Goal: Communication & Community: Ask a question

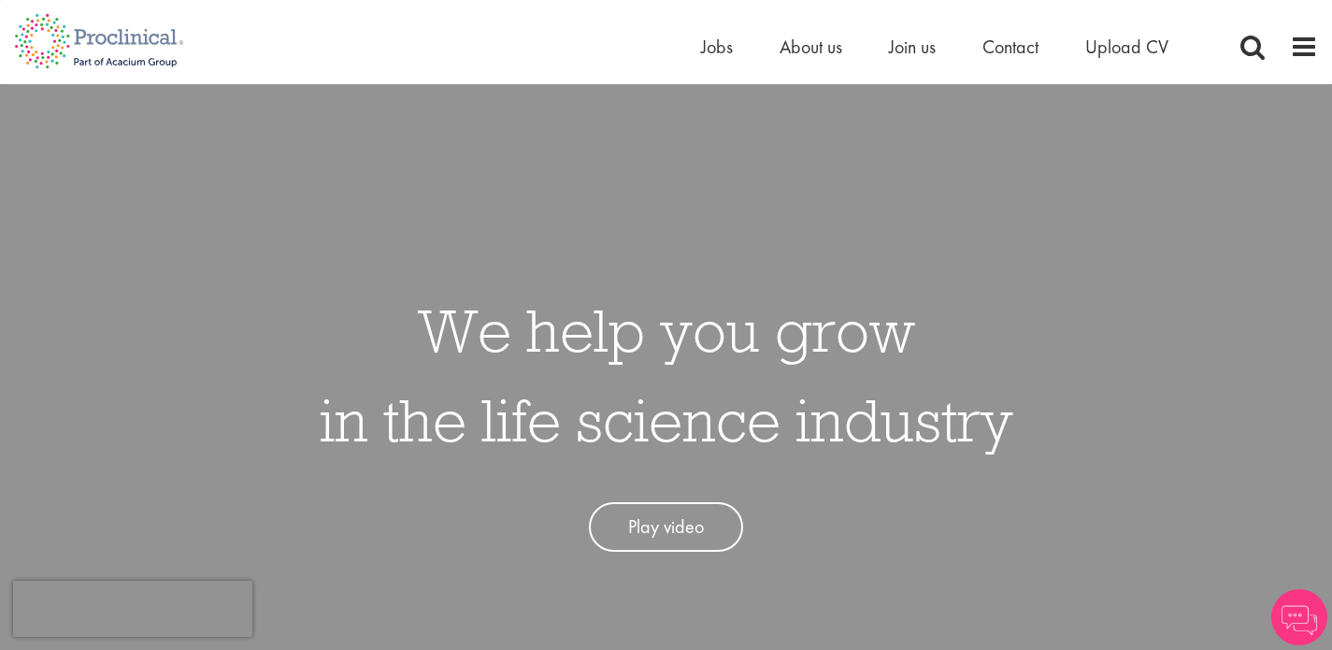
click at [1051, 50] on ul "Home Jobs About us Join us Contact Upload CV" at bounding box center [958, 47] width 514 height 28
click at [1000, 37] on span "Contact" at bounding box center [1011, 47] width 56 height 24
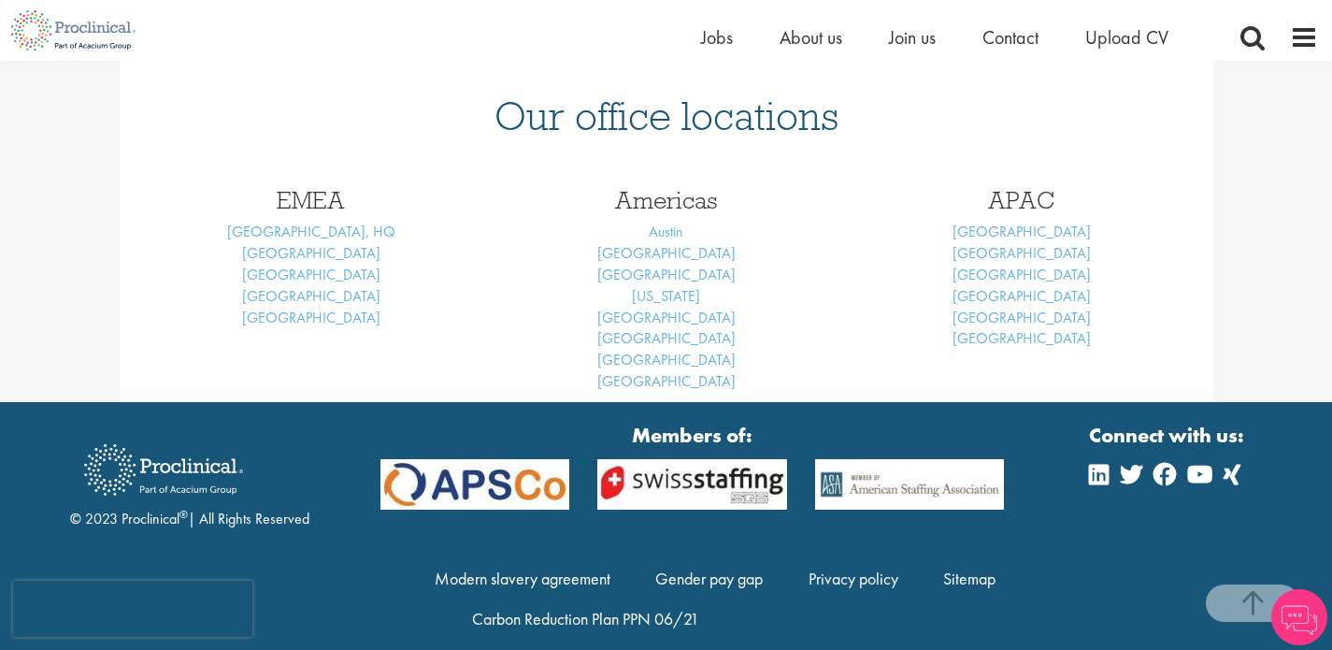
scroll to position [796, 0]
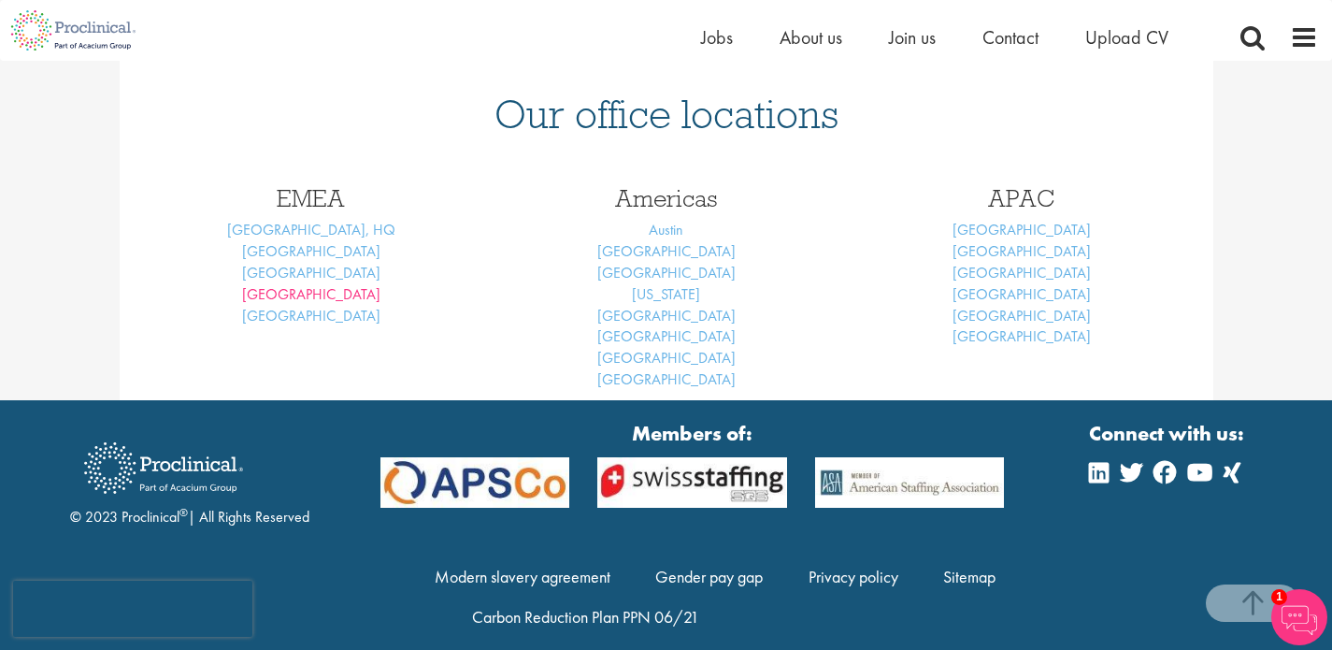
click at [330, 284] on link "[GEOGRAPHIC_DATA]" at bounding box center [311, 294] width 138 height 20
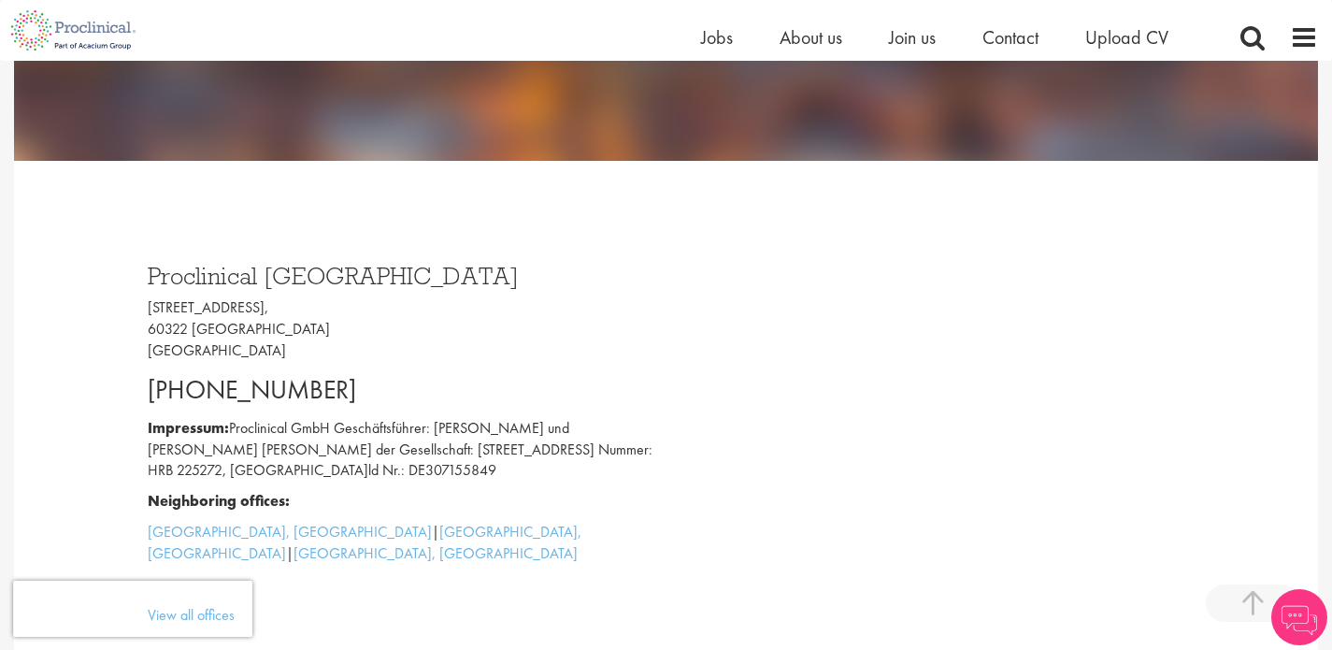
scroll to position [419, 0]
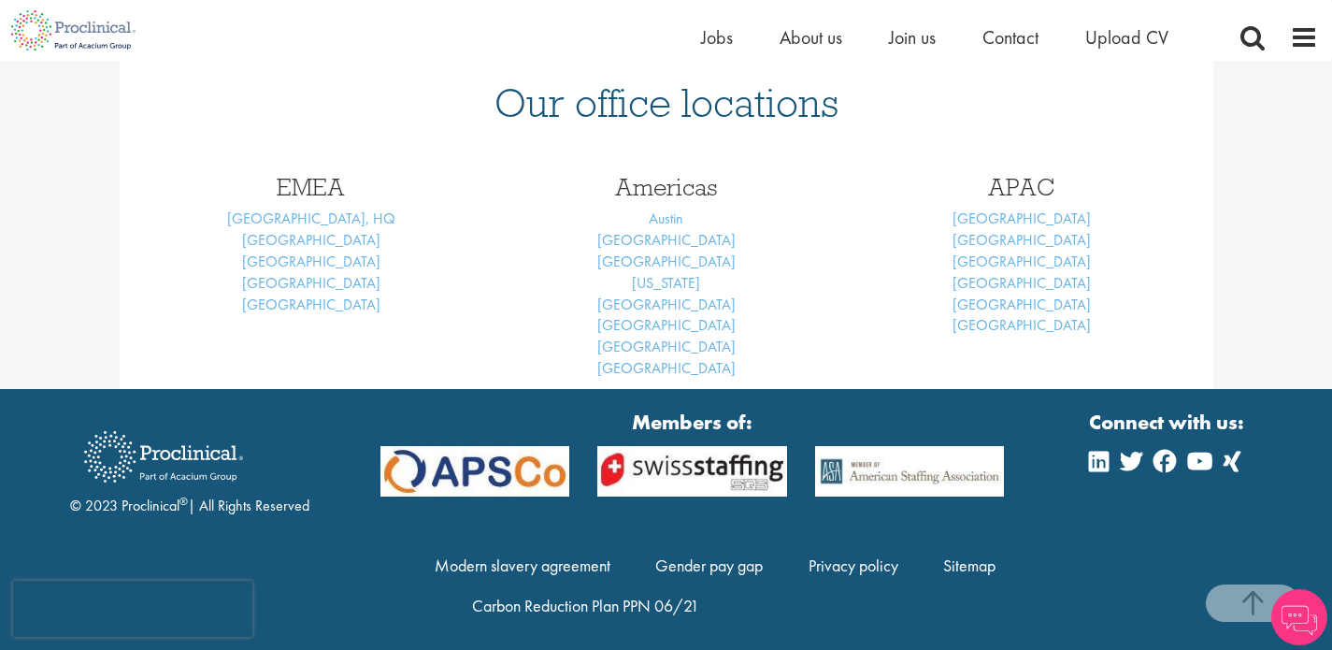
scroll to position [806, 0]
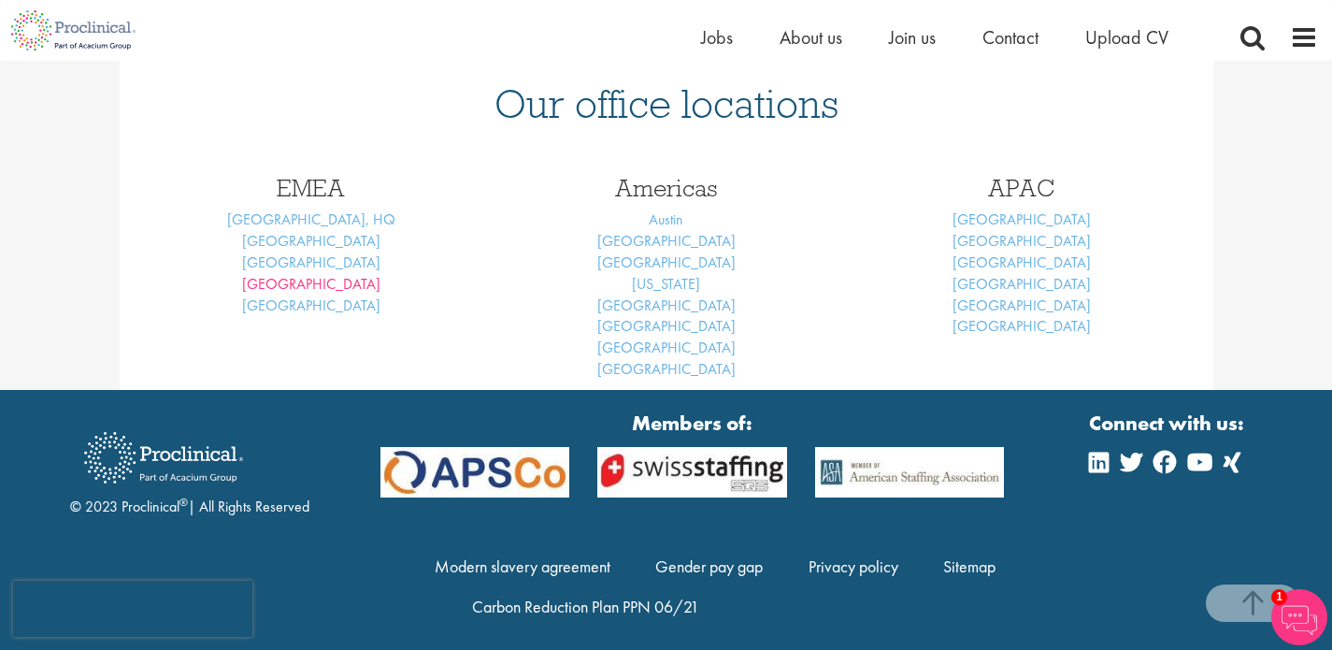
click at [325, 277] on link "[GEOGRAPHIC_DATA]" at bounding box center [311, 284] width 138 height 20
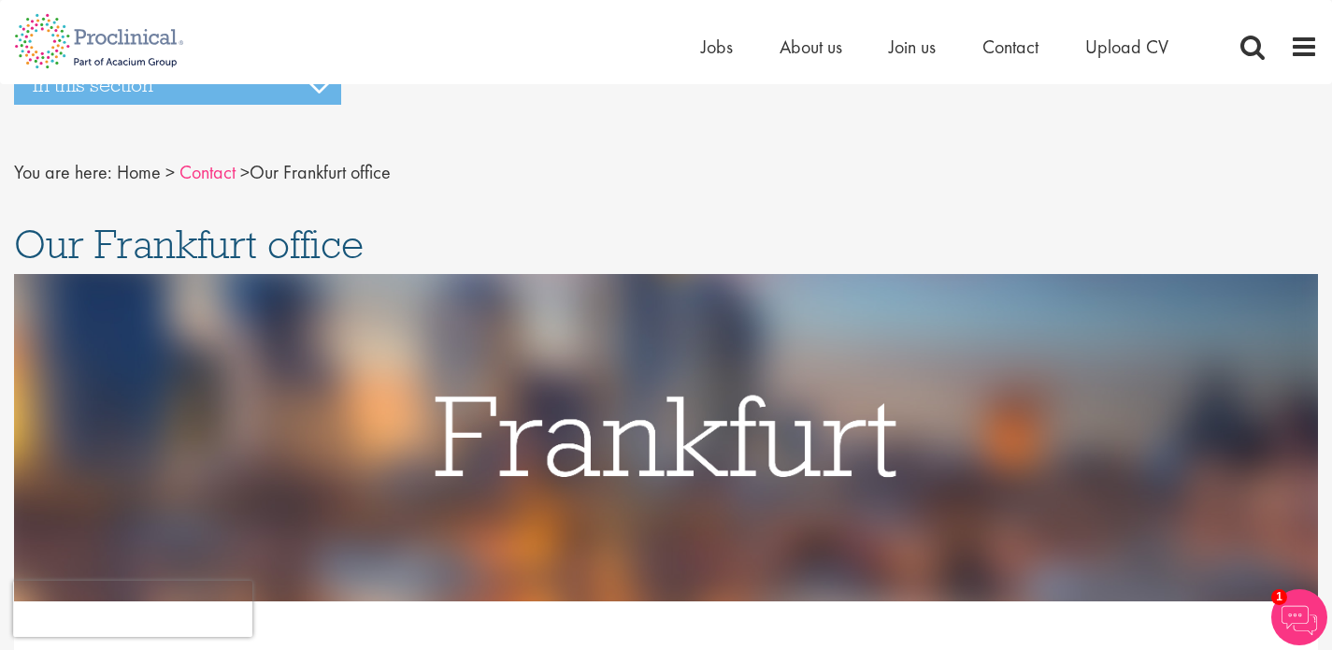
click at [208, 178] on link "Contact" at bounding box center [207, 172] width 56 height 24
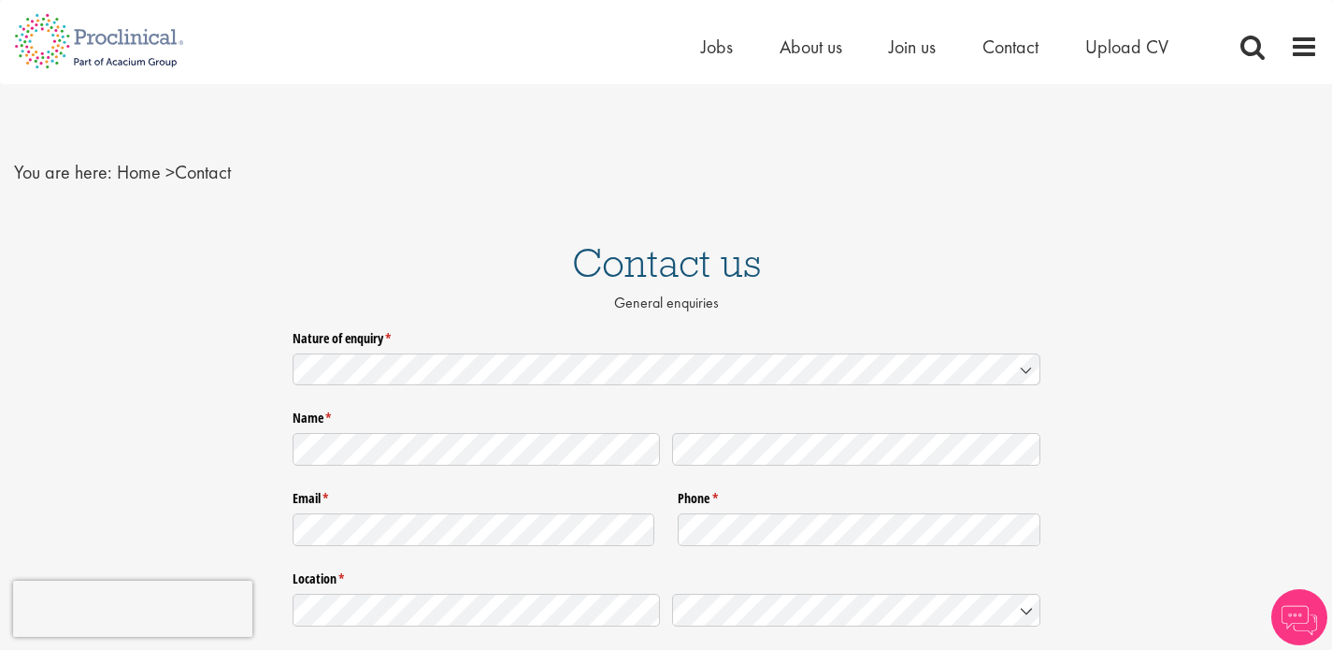
click at [1308, 619] on img at bounding box center [1299, 617] width 56 height 56
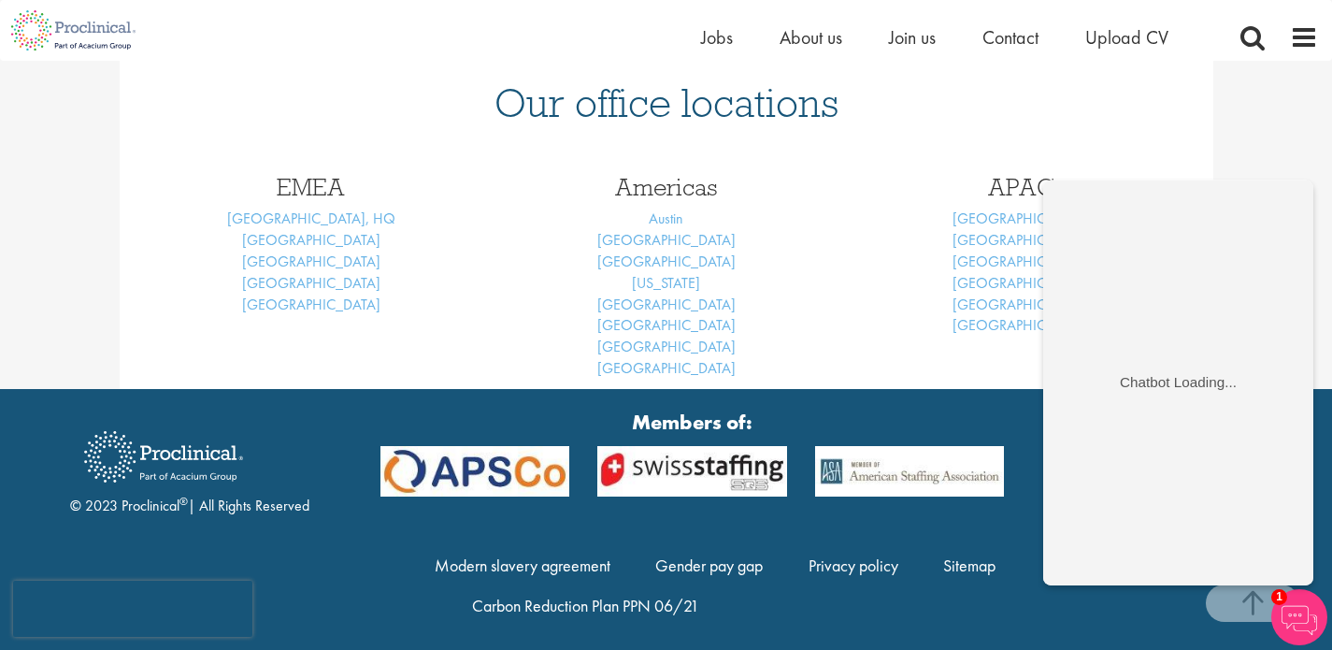
scroll to position [806, 0]
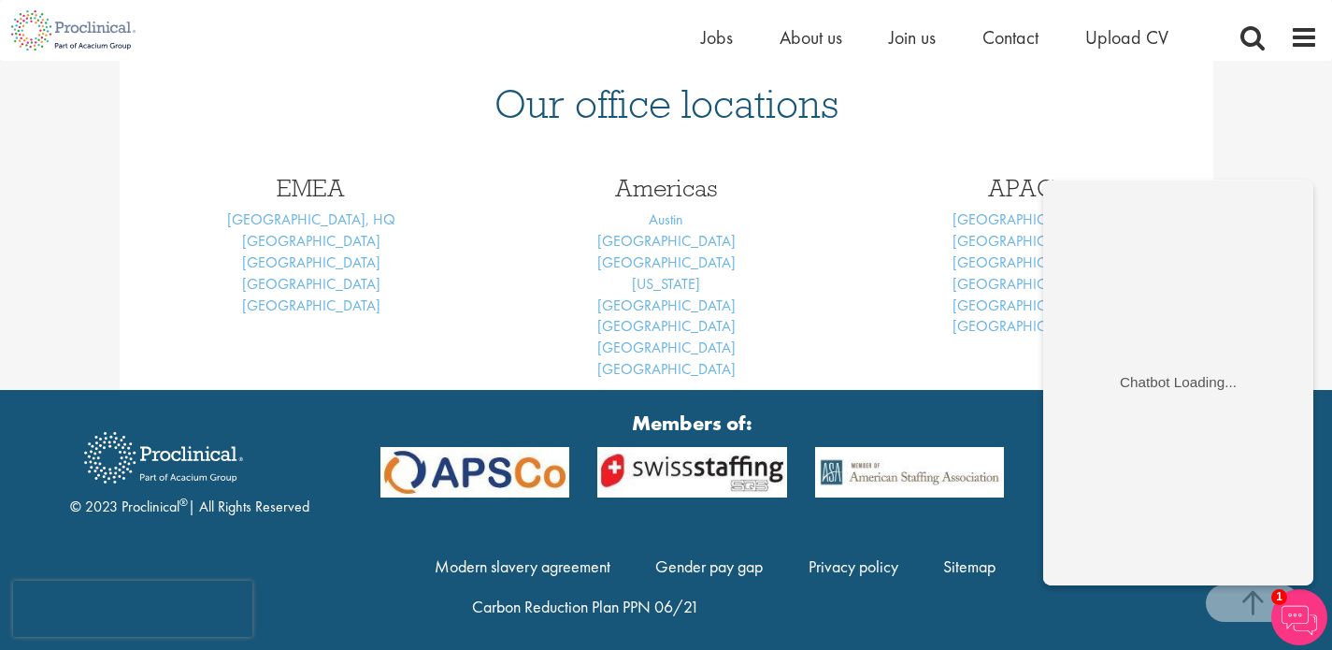
click at [769, 250] on div "Americas [GEOGRAPHIC_DATA] [GEOGRAPHIC_DATA] [GEOGRAPHIC_DATA] [US_STATE] [GEOG…" at bounding box center [666, 273] width 355 height 233
click at [1102, 146] on div "Our office locations" at bounding box center [667, 92] width 1094 height 130
click at [1297, 613] on img at bounding box center [1299, 617] width 56 height 56
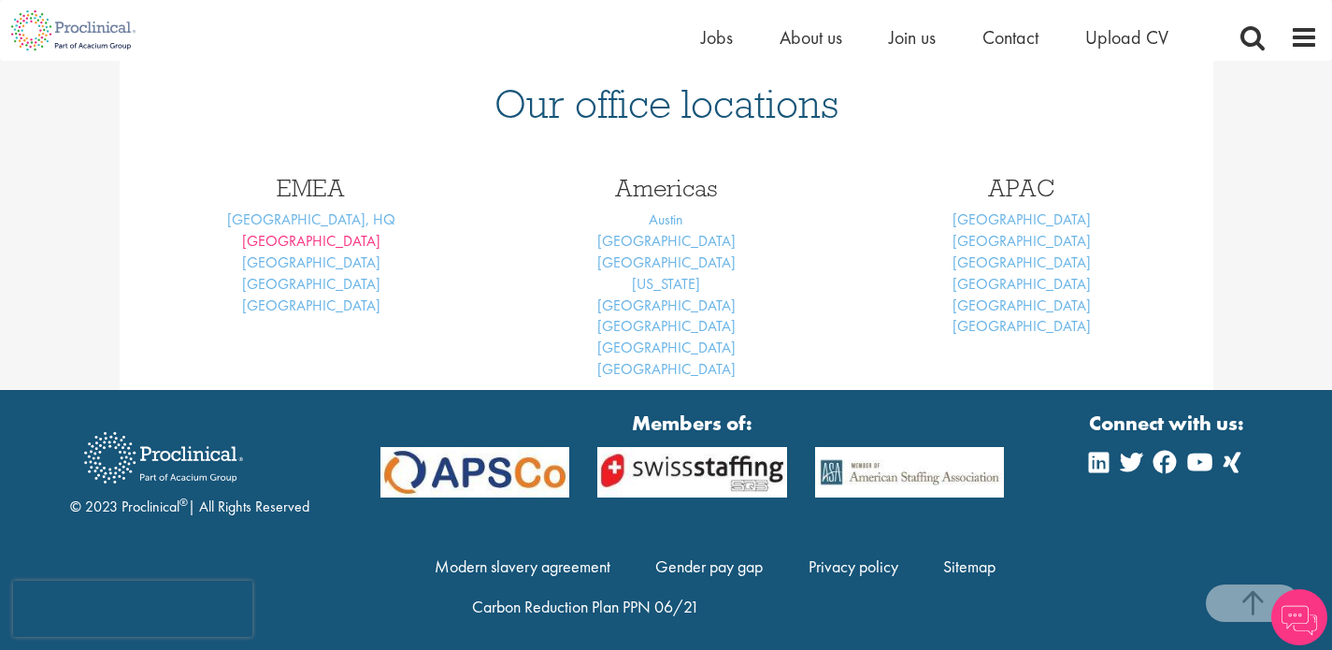
click at [324, 237] on link "[GEOGRAPHIC_DATA]" at bounding box center [311, 241] width 138 height 20
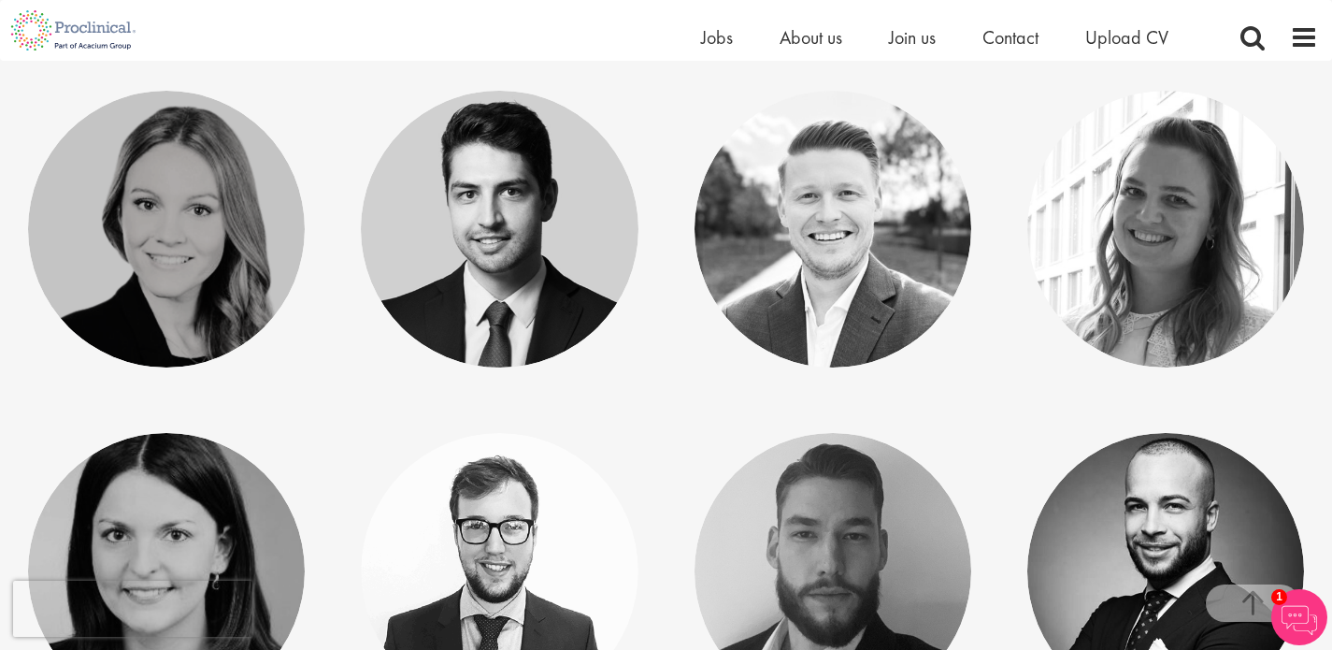
scroll to position [1086, 0]
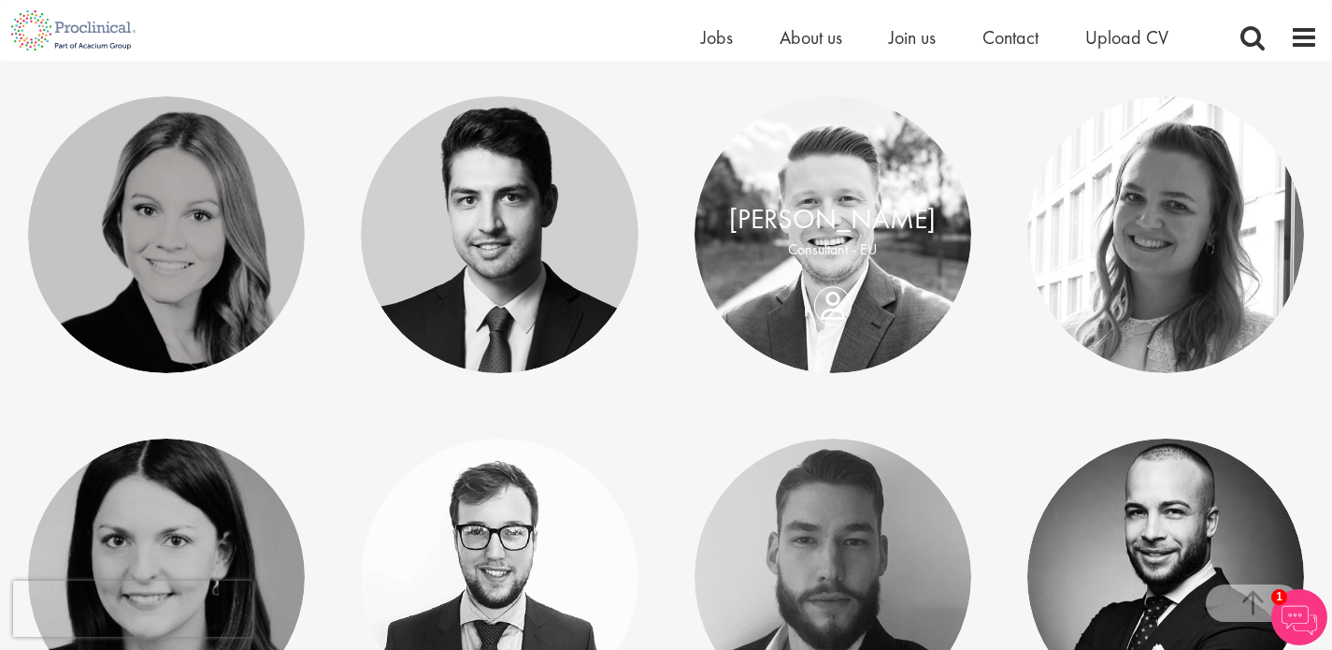
click at [836, 270] on div "Lukas Eckert Consultant - EU" at bounding box center [833, 234] width 277 height 71
click at [840, 222] on link "[PERSON_NAME]" at bounding box center [832, 219] width 207 height 36
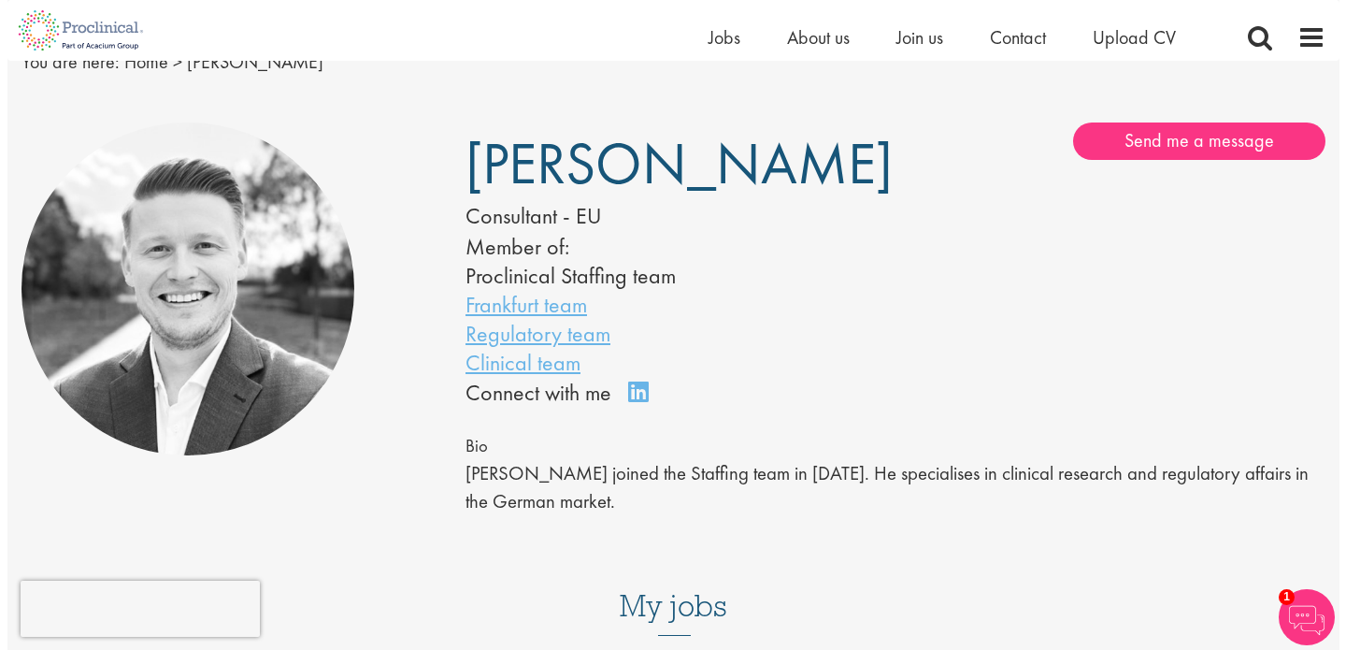
scroll to position [86, 0]
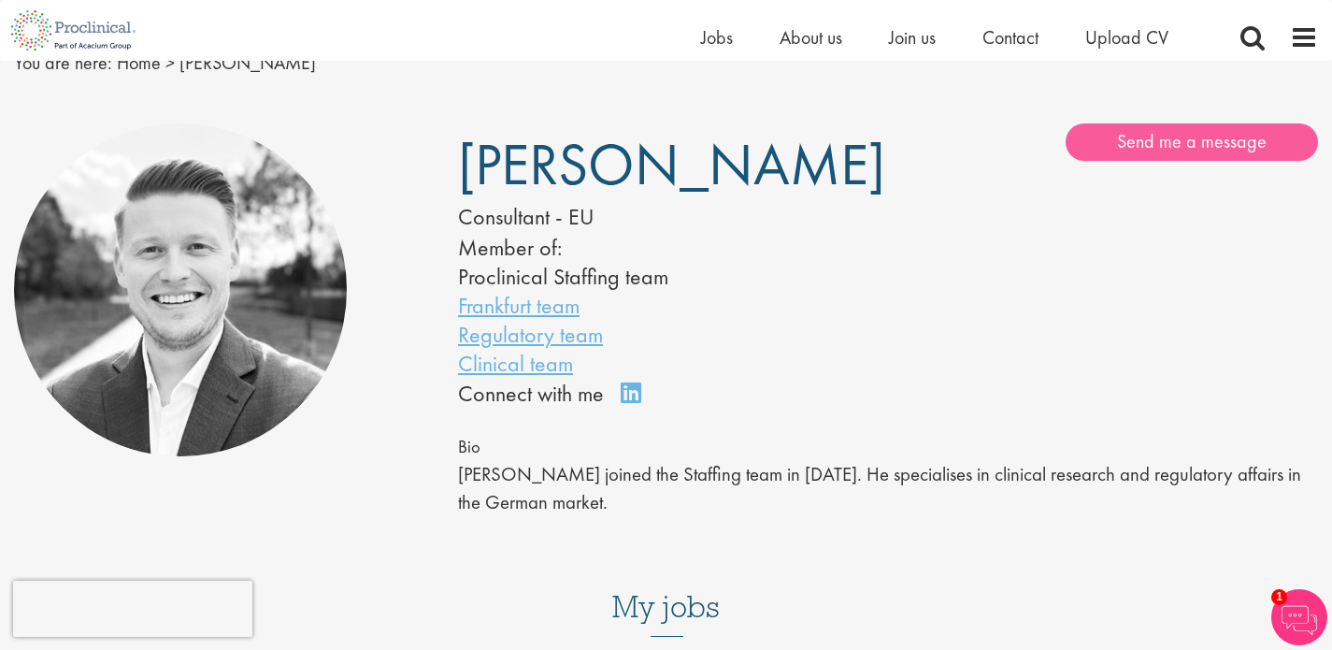
click at [1132, 143] on link "Send me a message" at bounding box center [1192, 141] width 252 height 37
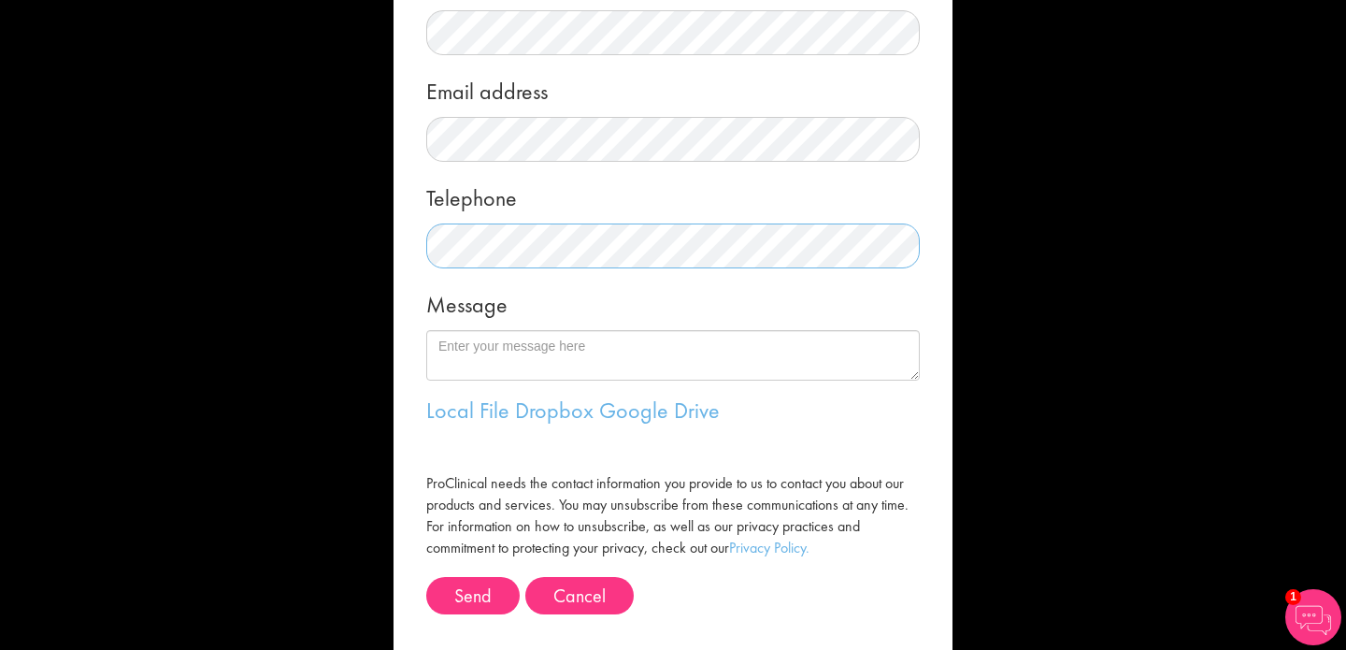
scroll to position [286, 0]
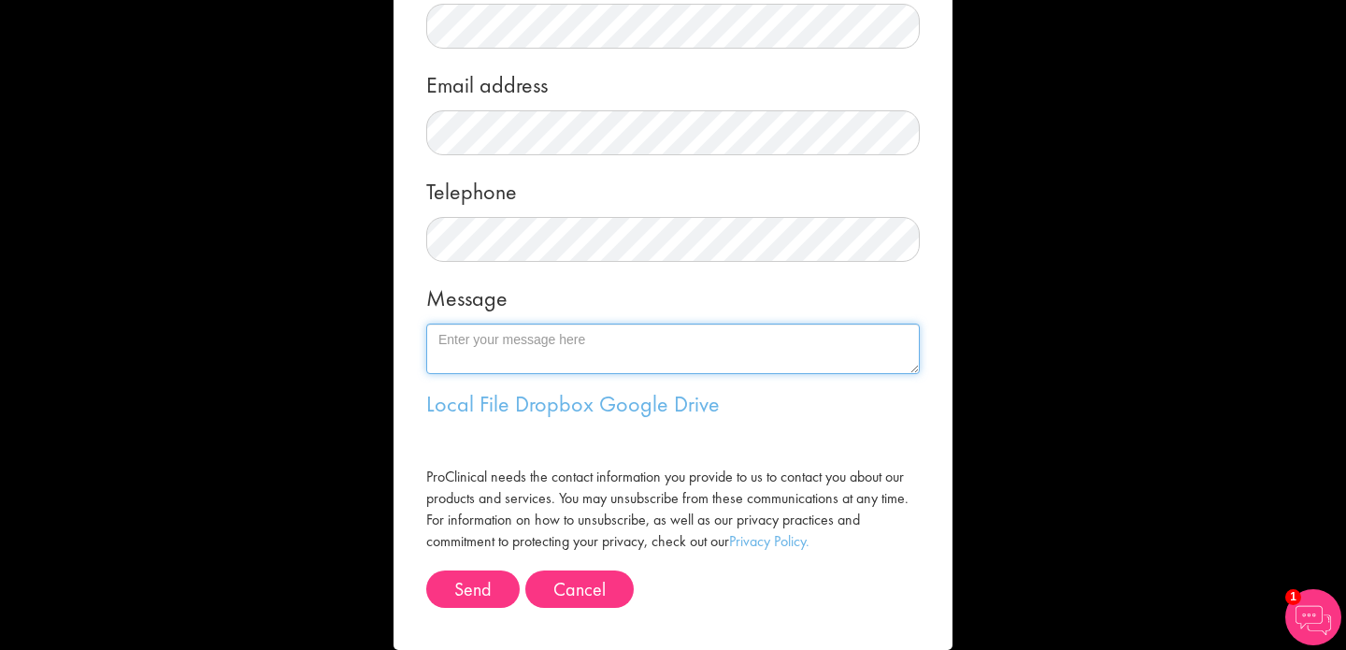
click at [598, 352] on textarea "Message" at bounding box center [673, 348] width 494 height 50
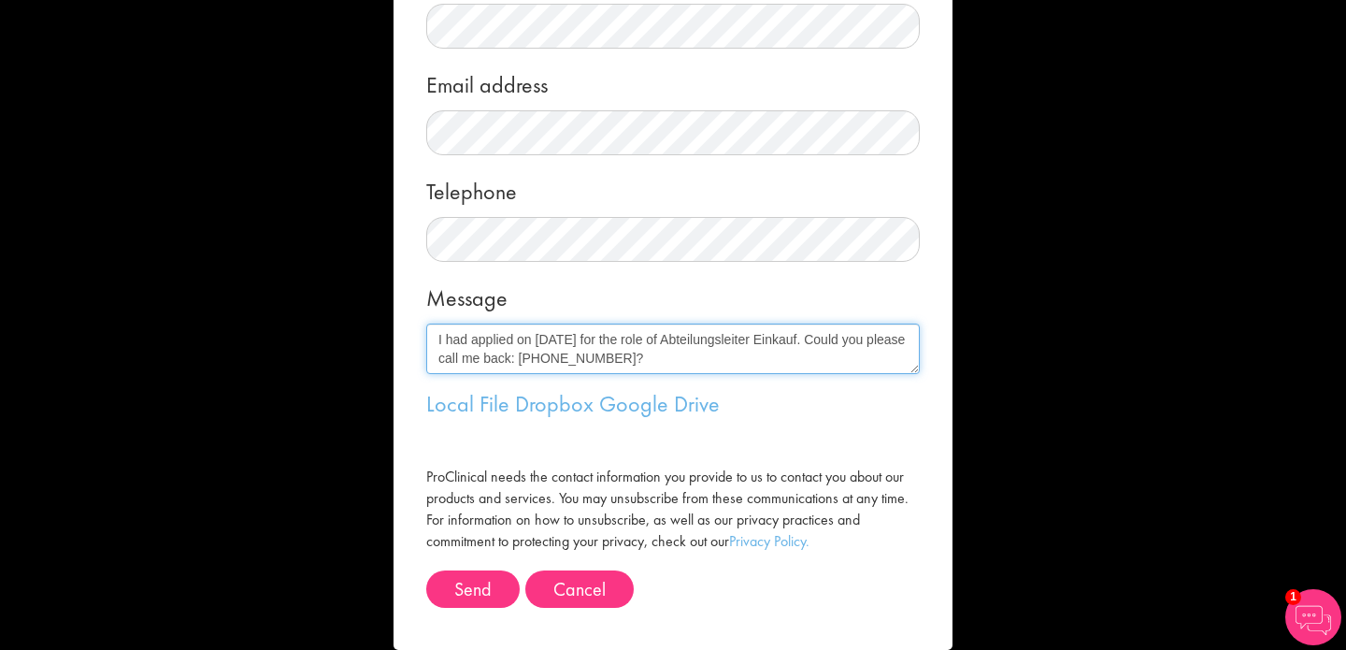
drag, startPoint x: 657, startPoint y: 357, endPoint x: 399, endPoint y: 323, distance: 260.3
click at [399, 323] on div "Message me First name Last name Email address Telephone Message I had applied o…" at bounding box center [673, 196] width 559 height 907
type textarea "I had applied on July 6th for the role of Abteilungsleiter Einkauf. Could you p…"
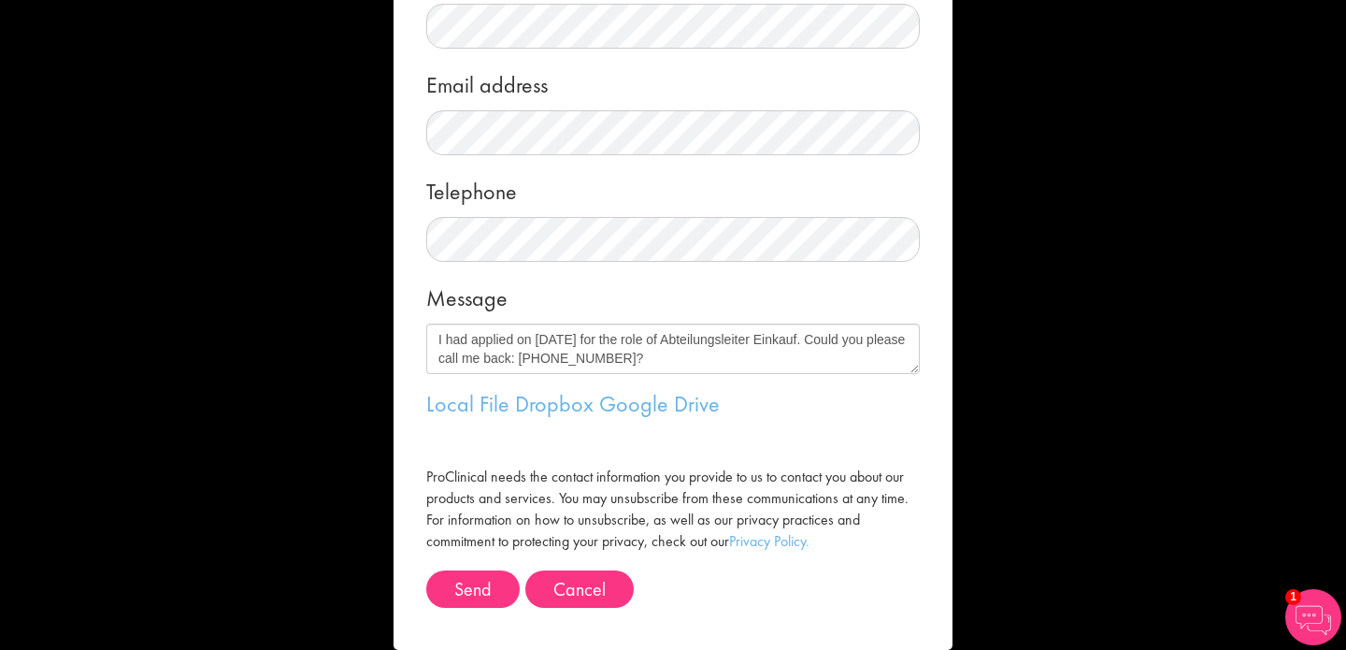
click at [833, 443] on div "ProClinical needs the contact information you provide to us to contact you abou…" at bounding box center [673, 496] width 494 height 122
click at [478, 572] on button "Send" at bounding box center [472, 588] width 93 height 37
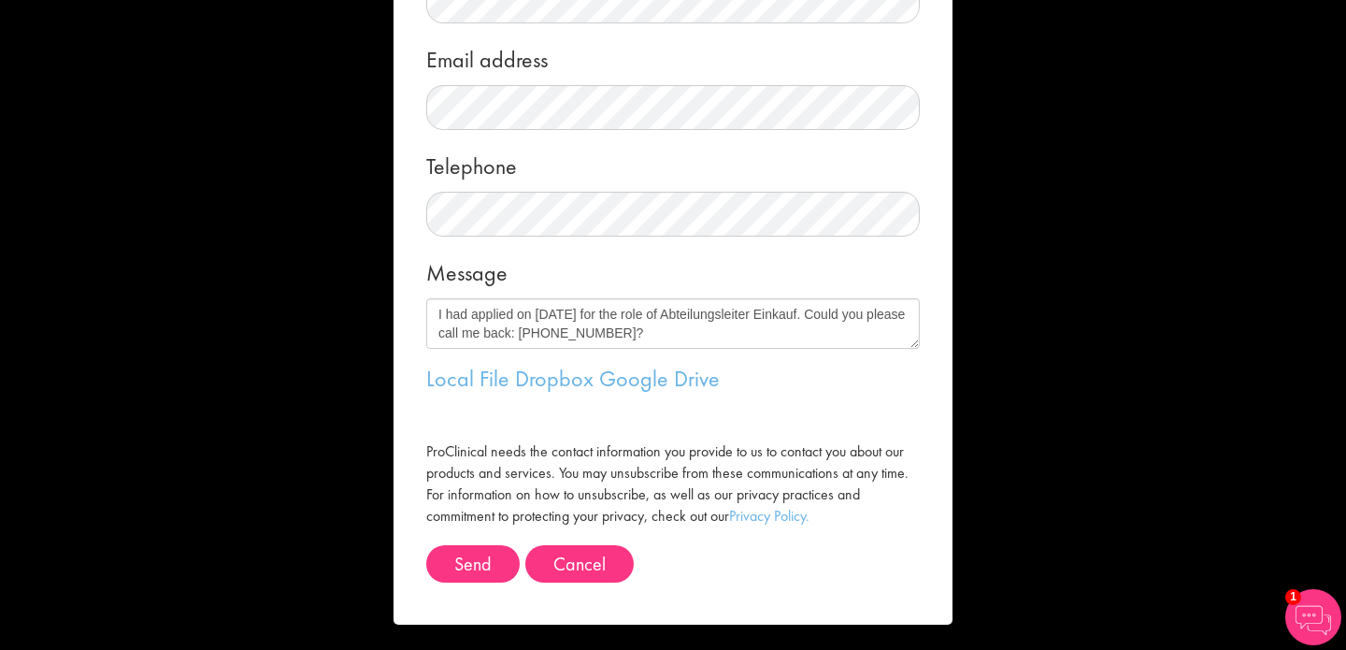
scroll to position [310, 0]
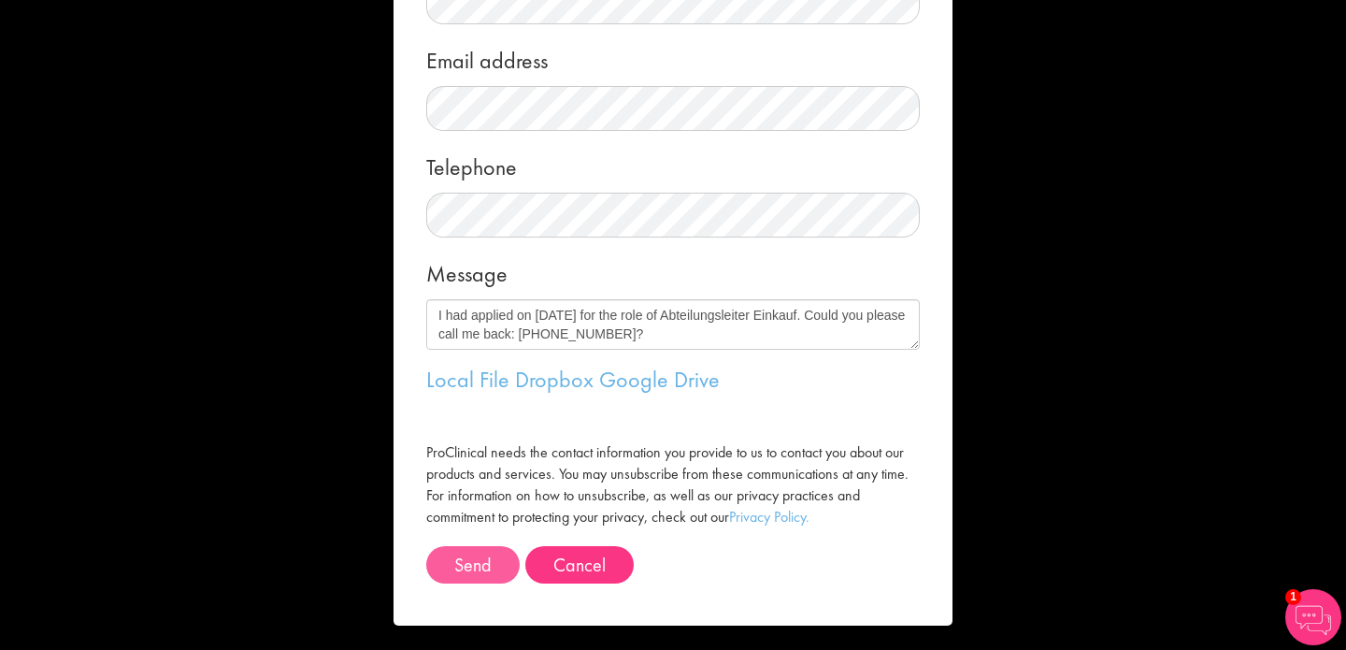
click at [467, 553] on span "Send" at bounding box center [472, 565] width 37 height 24
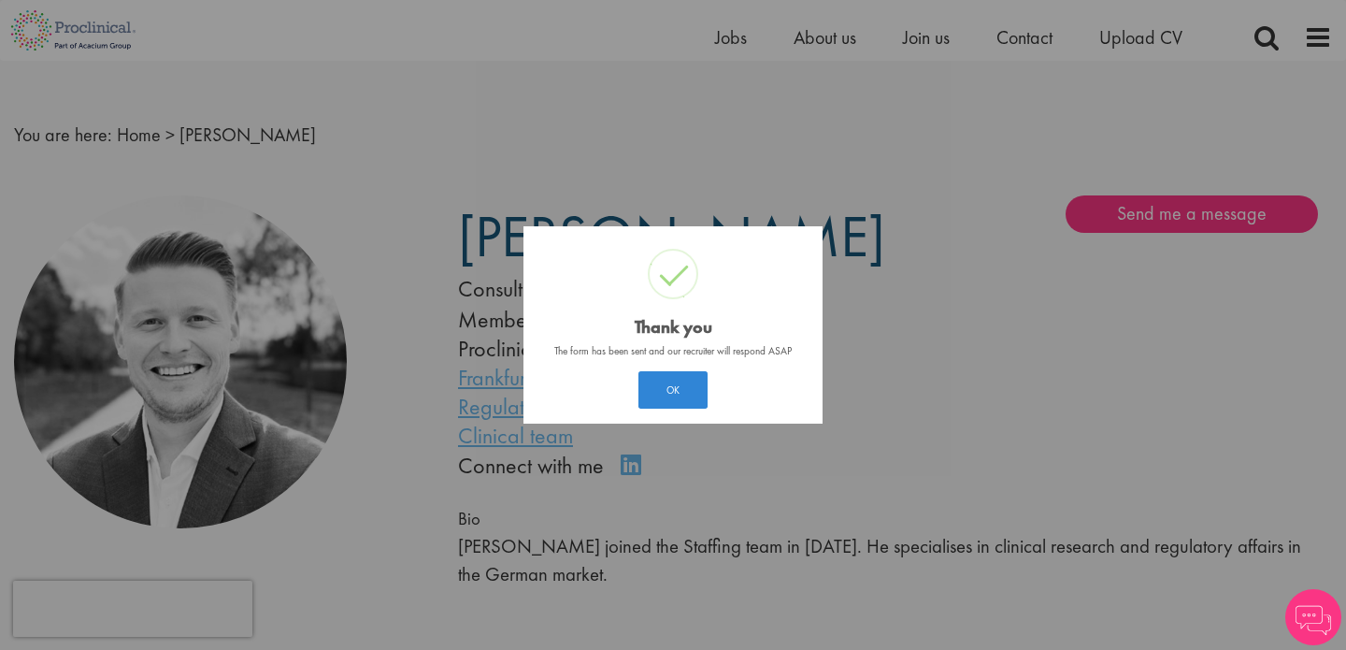
scroll to position [14, 0]
click at [691, 383] on button "OK" at bounding box center [673, 389] width 69 height 37
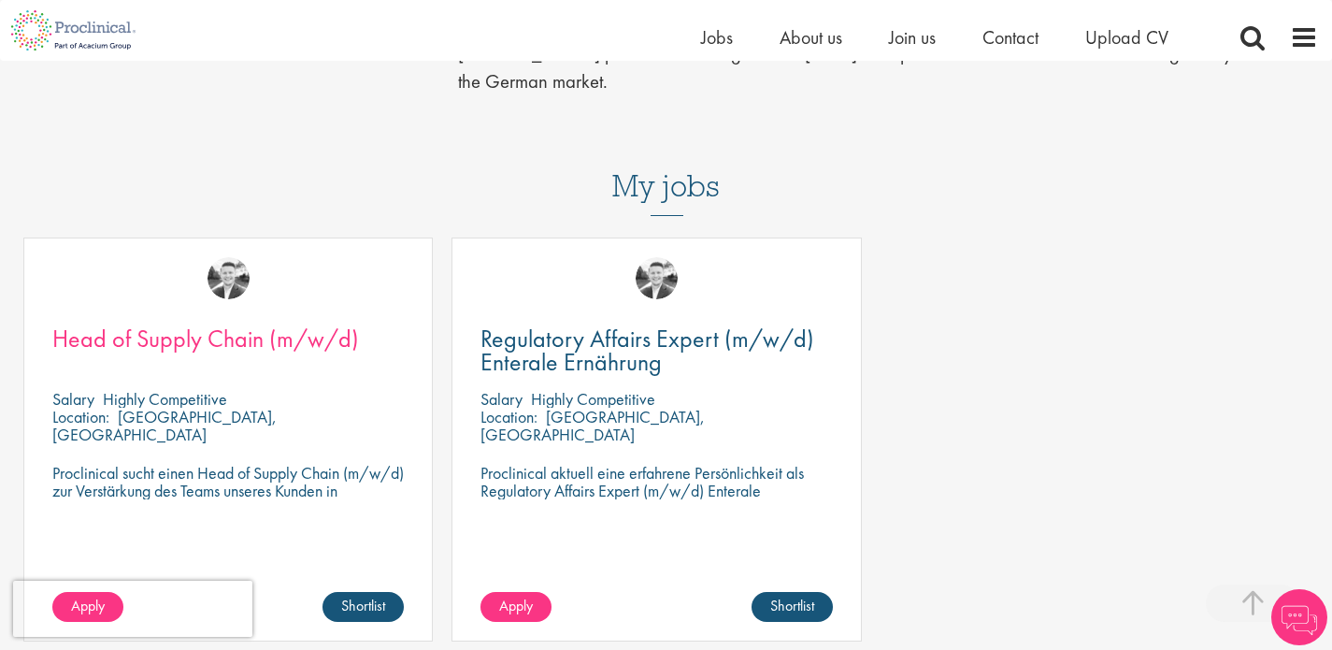
scroll to position [509, 0]
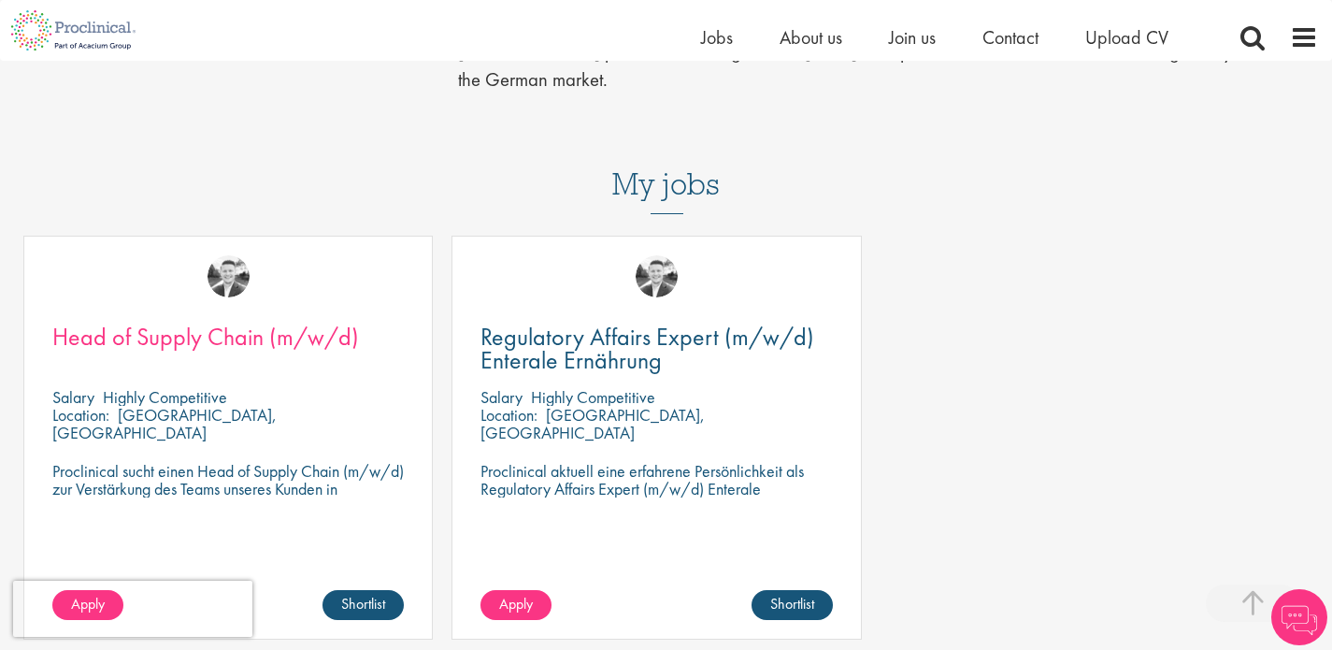
click at [257, 336] on span "Head of Supply Chain (m/w/d)" at bounding box center [205, 337] width 307 height 32
